Goal: Check status: Check status

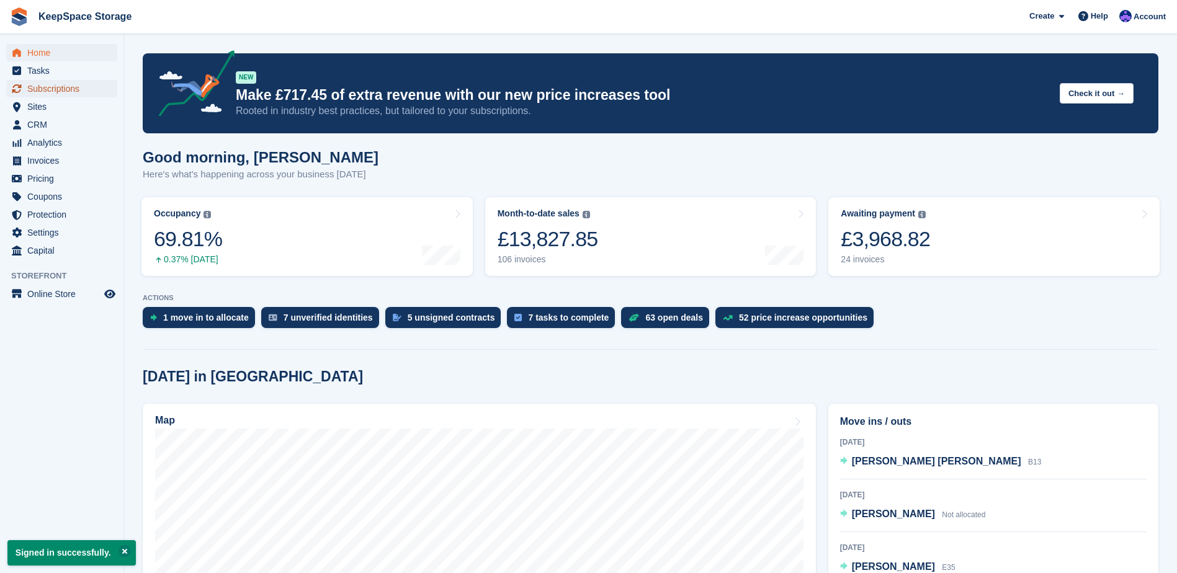
click at [52, 89] on span "Subscriptions" at bounding box center [64, 88] width 74 height 17
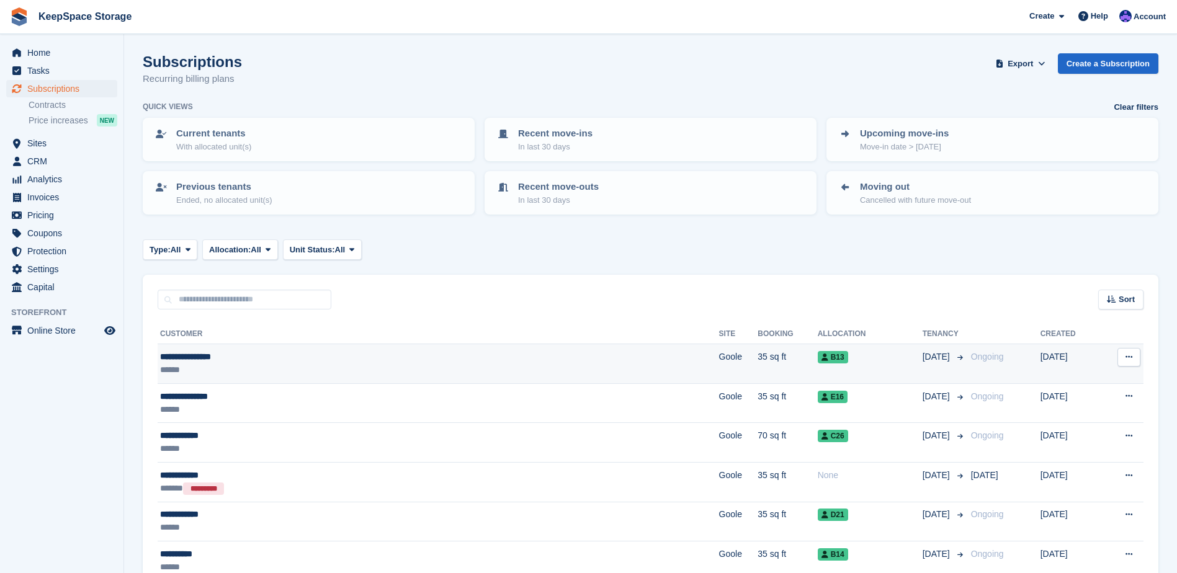
click at [373, 353] on div "**********" at bounding box center [326, 357] width 332 height 13
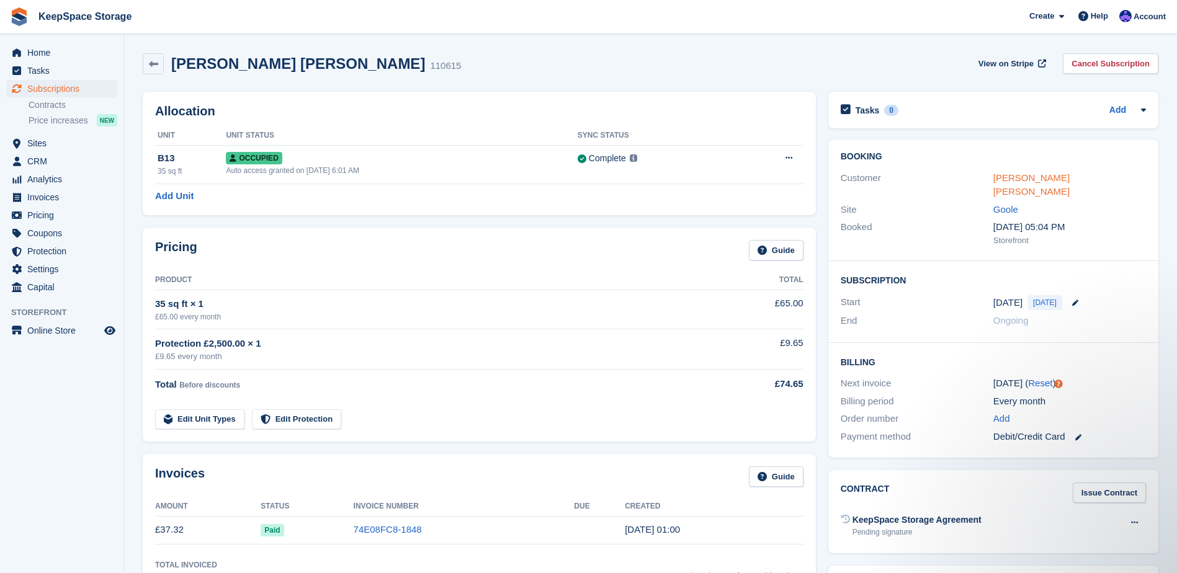
click at [1003, 173] on link "Sam Liam saville" at bounding box center [1031, 185] width 76 height 25
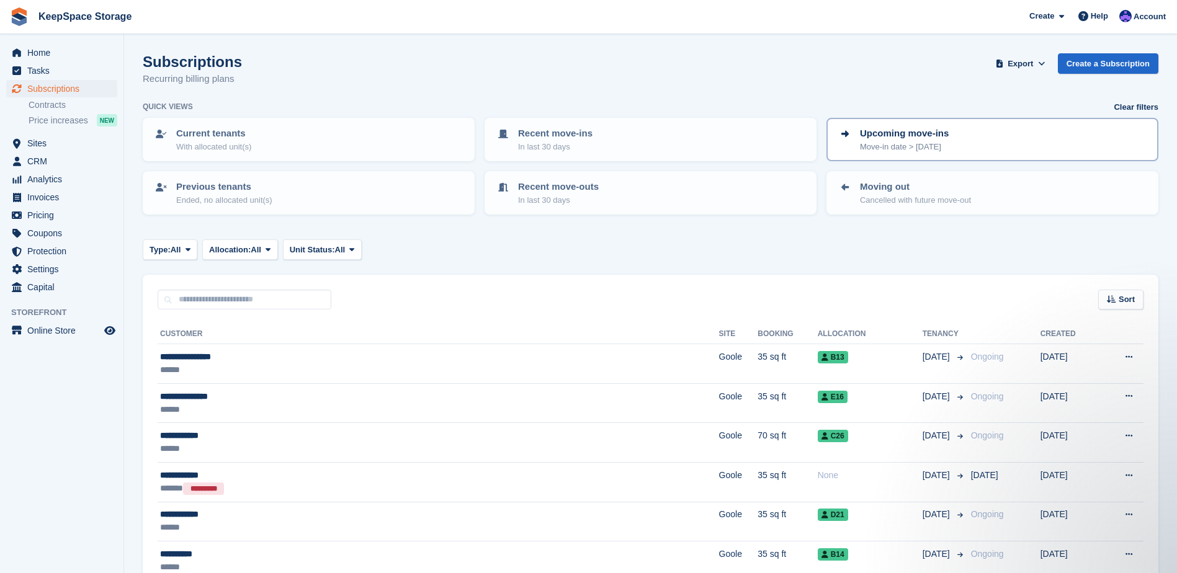
click at [941, 148] on p "Move-in date > [DATE]" at bounding box center [904, 147] width 89 height 12
